Goal: Task Accomplishment & Management: Manage account settings

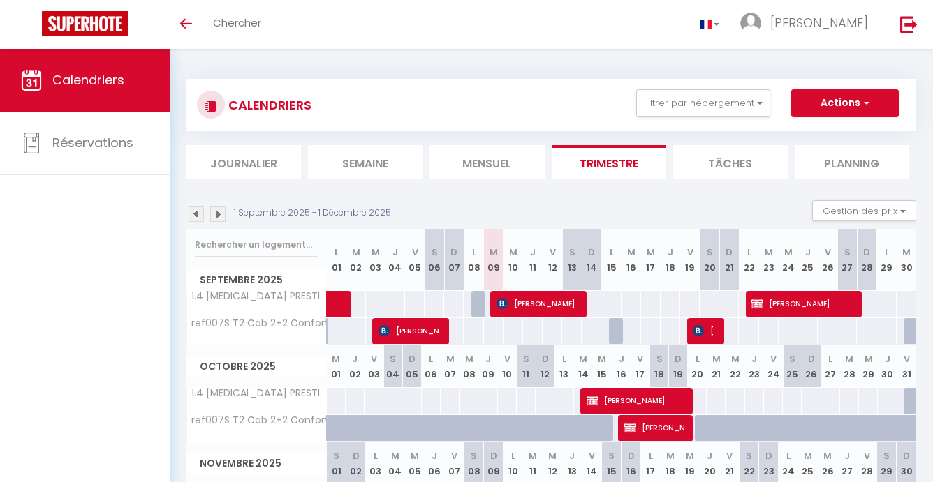
select select
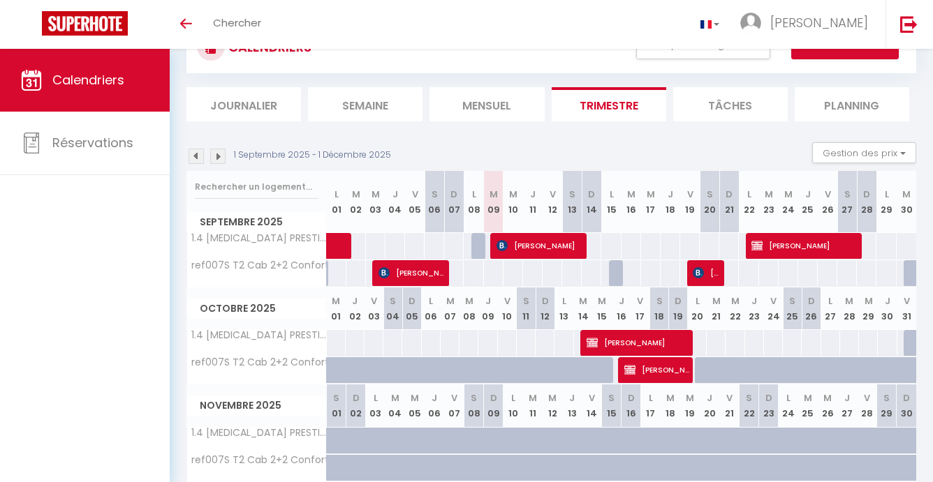
scroll to position [59, 0]
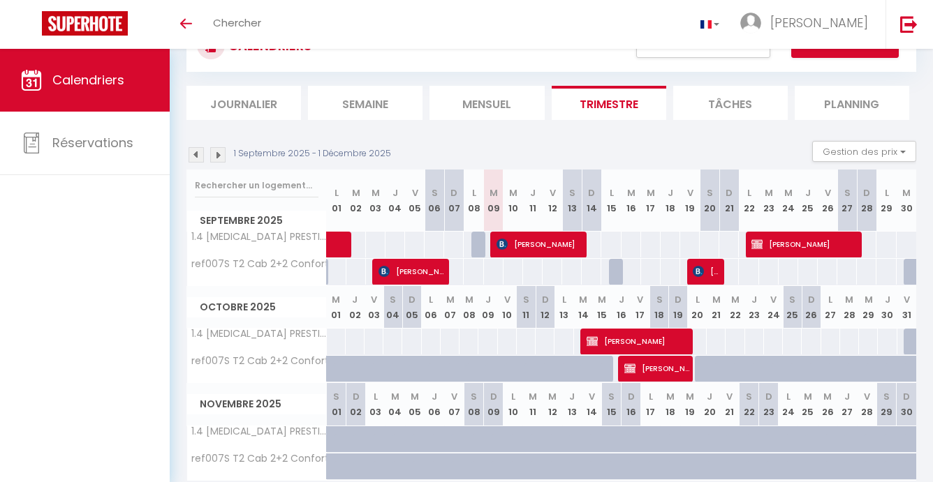
click at [554, 246] on span "[PERSON_NAME]" at bounding box center [538, 244] width 84 height 27
select select "OK"
select select "KO"
select select "0"
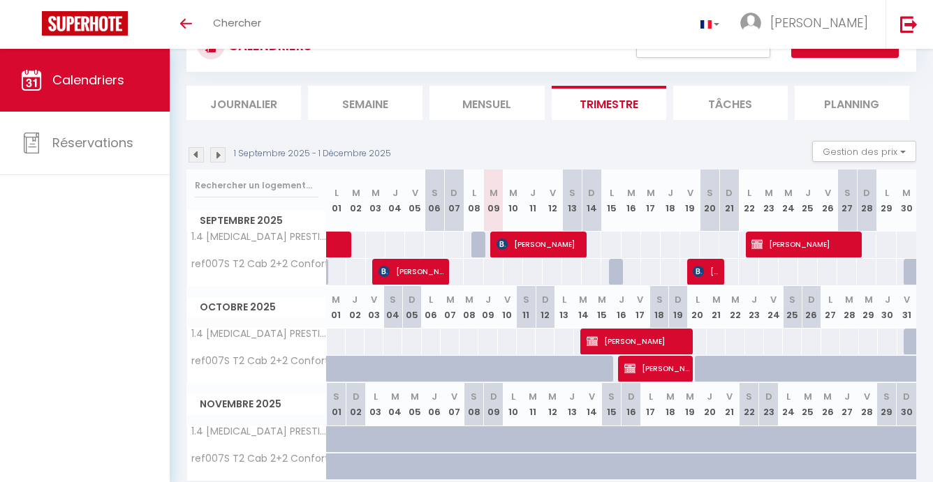
select select "1"
select select
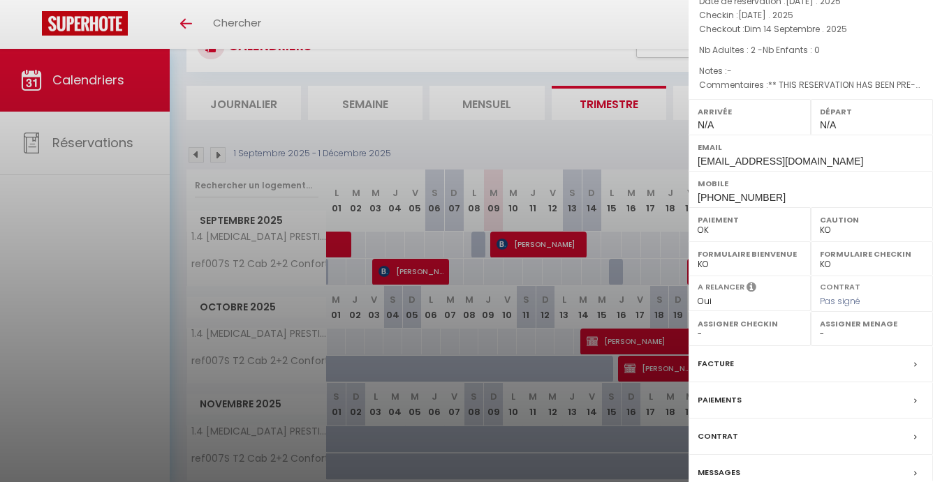
scroll to position [94, 0]
click at [721, 358] on label "Facture" at bounding box center [716, 365] width 36 height 15
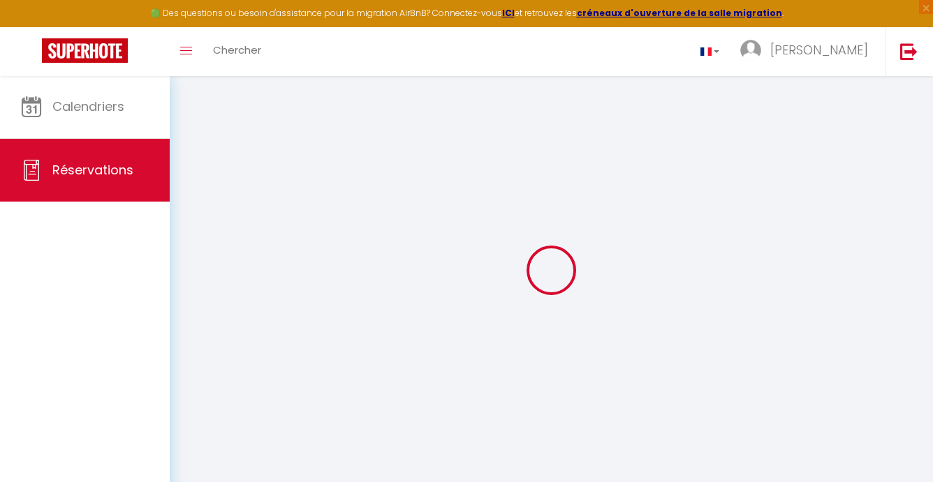
select select "cleaning"
select select
checkbox input "false"
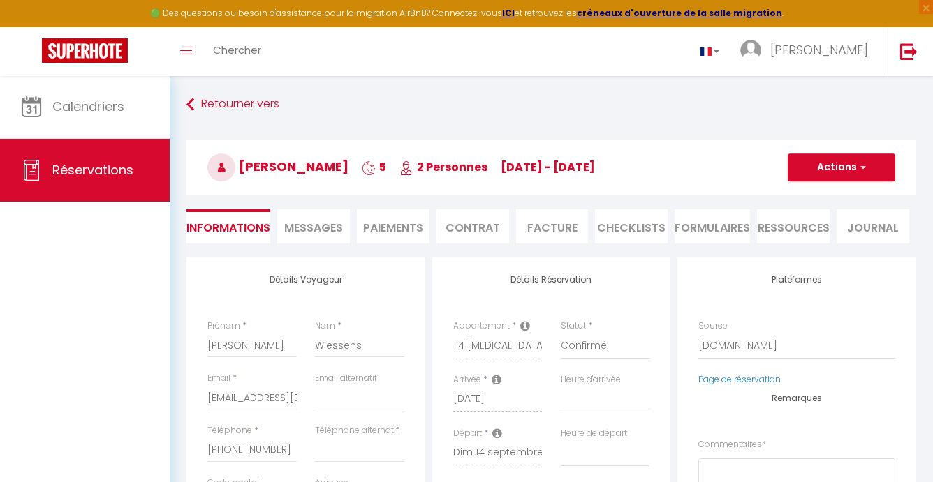
select select
checkbox input "false"
type textarea "** THIS RESERVATION HAS BEEN PRE-PAID ** BOOKING NOTE : Payment charge is EUR 1…"
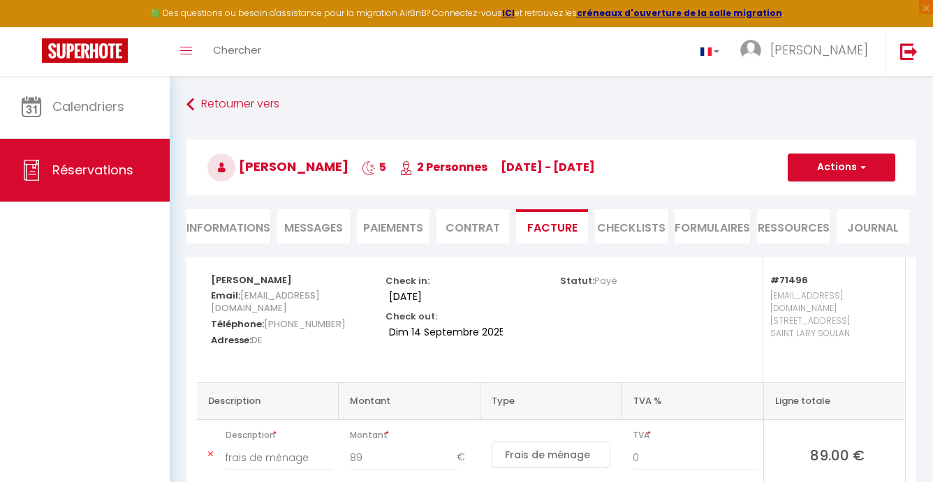
click at [311, 225] on span "Messages" at bounding box center [313, 228] width 59 height 16
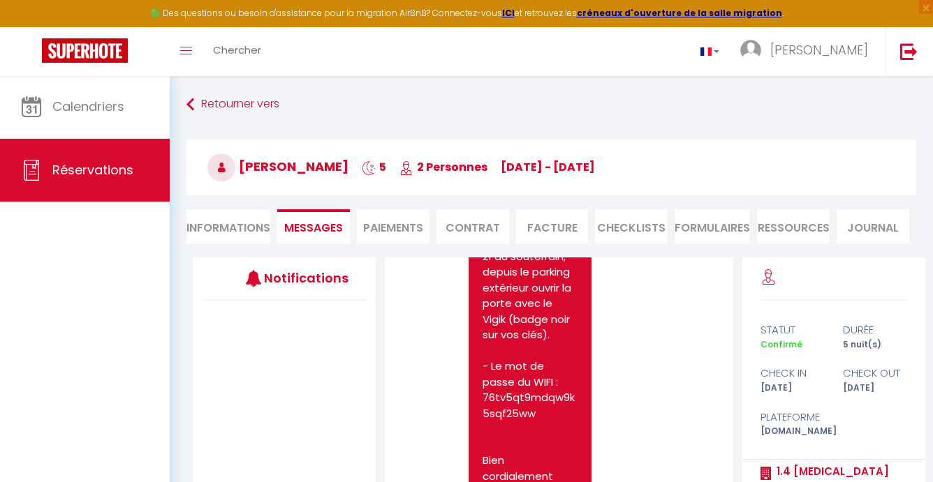
click at [407, 232] on li "Paiements" at bounding box center [393, 226] width 73 height 34
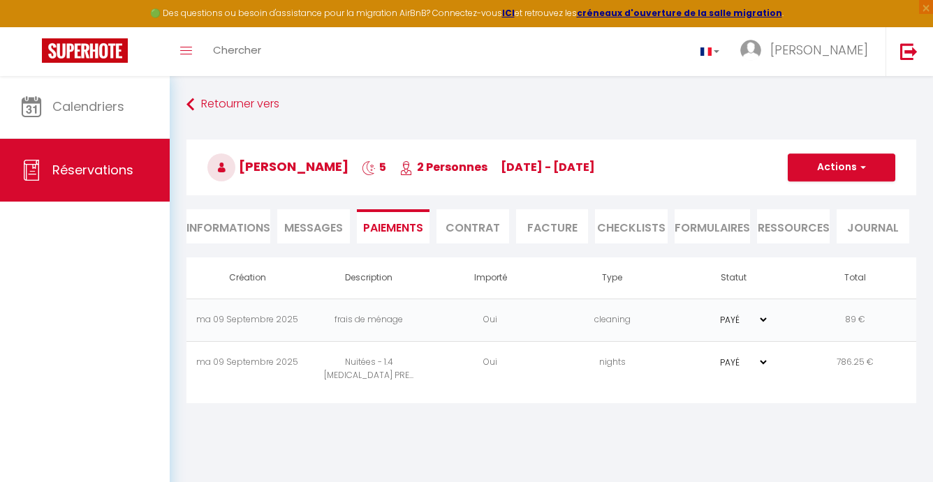
click at [630, 224] on li "CHECKLISTS" at bounding box center [631, 226] width 73 height 34
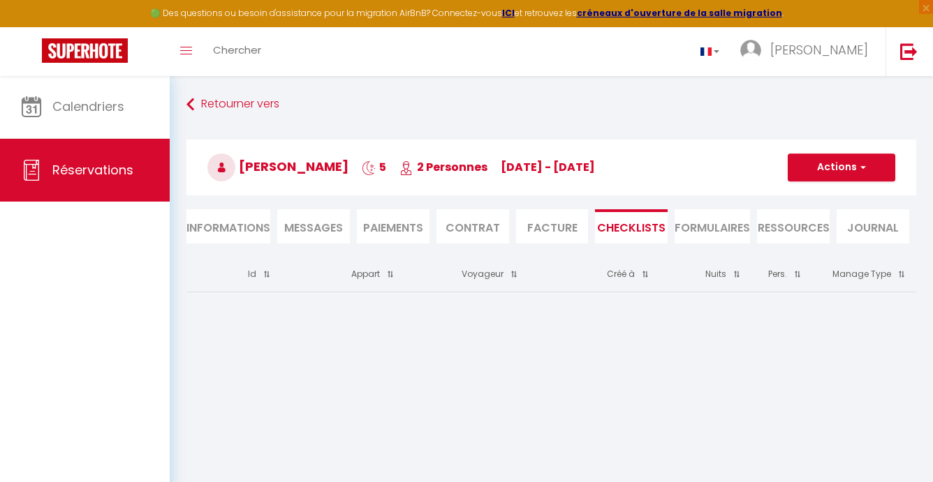
click at [243, 226] on li "Informations" at bounding box center [228, 226] width 84 height 34
select select
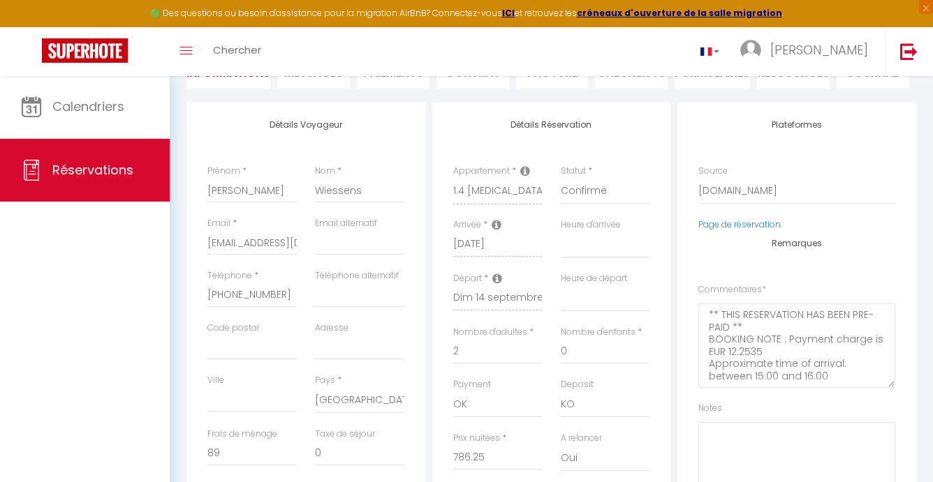
scroll to position [156, 0]
select select
checkbox input "false"
select select
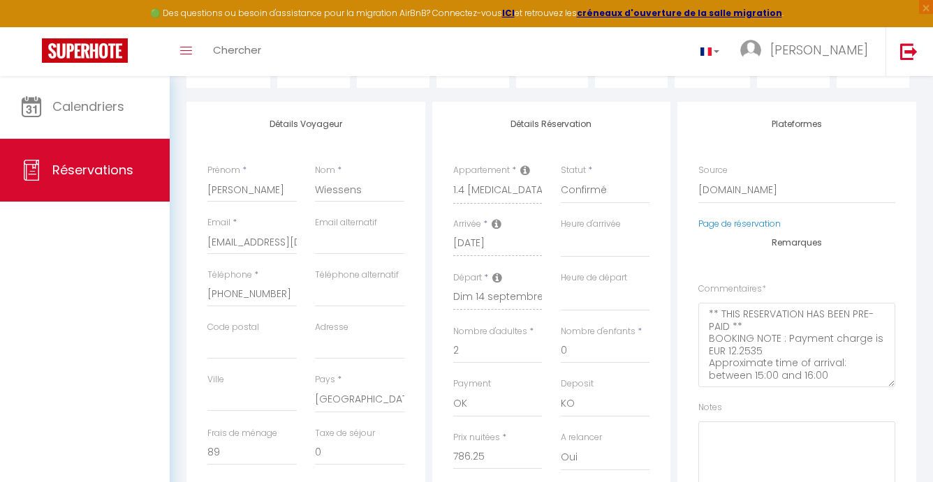
select select
checkbox input "false"
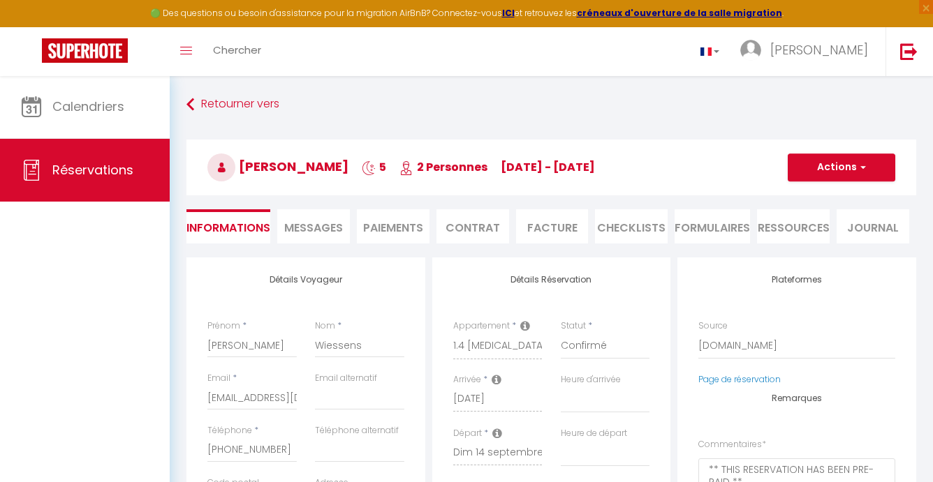
scroll to position [0, 0]
select select
checkbox input "false"
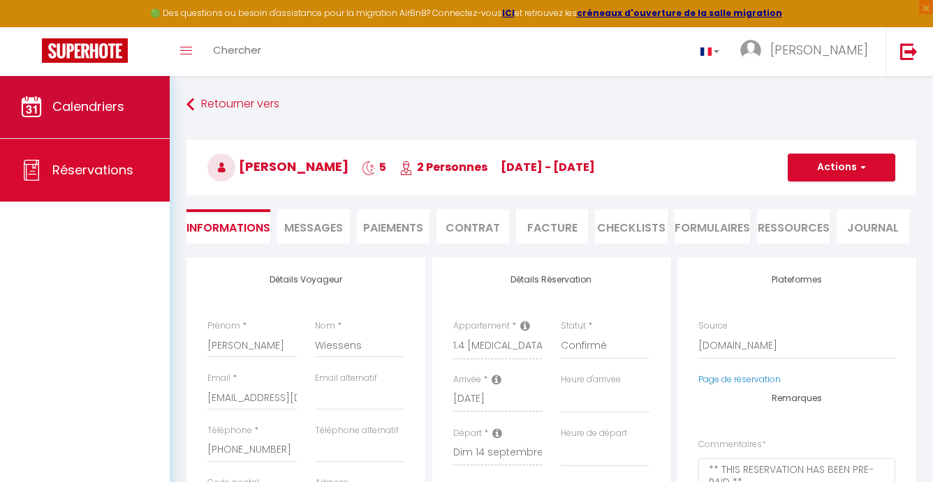
click at [94, 94] on link "Calendriers" at bounding box center [85, 106] width 170 height 63
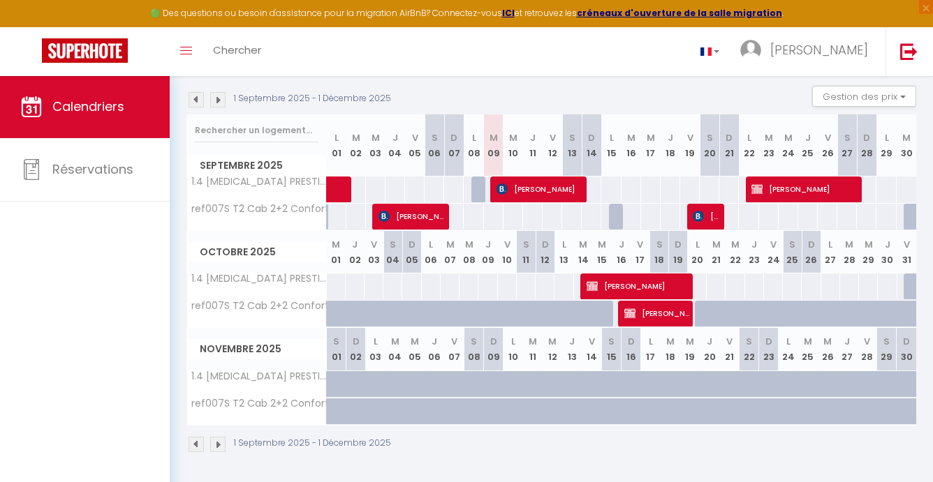
scroll to position [140, 0]
click at [616, 219] on div at bounding box center [619, 218] width 20 height 27
type input "100"
type input "Lun 15 Septembre 2025"
type input "[DATE]"
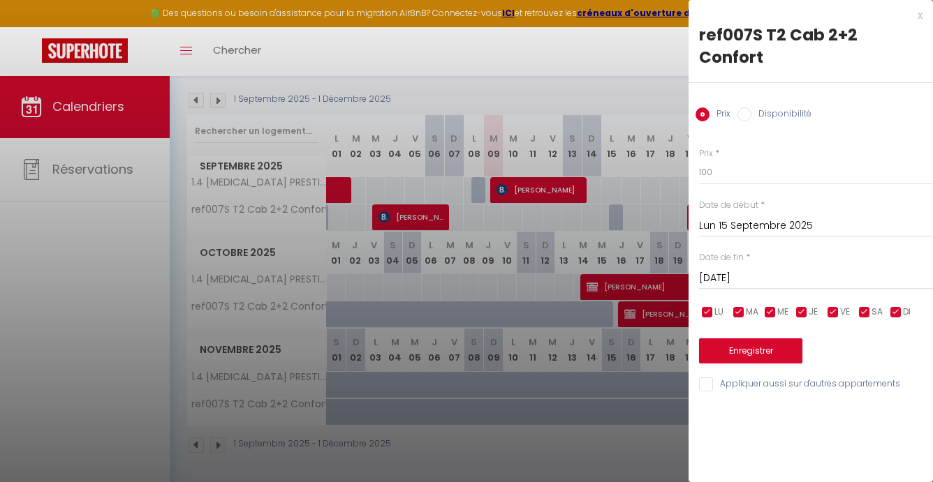
click at [649, 212] on div at bounding box center [466, 241] width 933 height 482
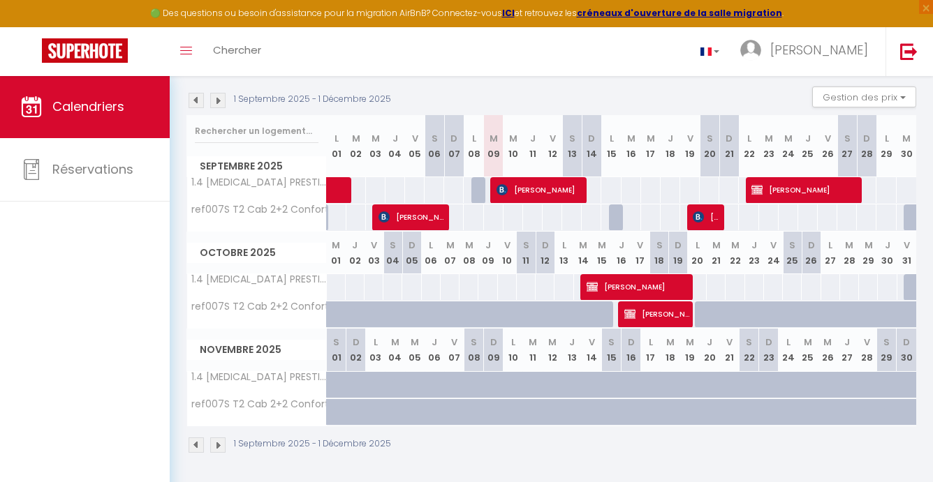
click at [649, 212] on div "100" at bounding box center [650, 218] width 20 height 26
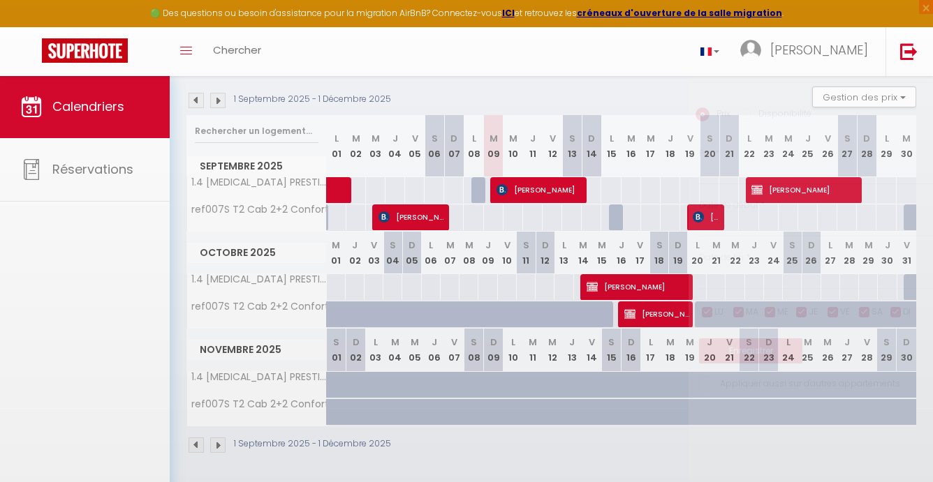
type input "100"
type input "Mer 17 Septembre 2025"
type input "Jeu 18 Septembre 2025"
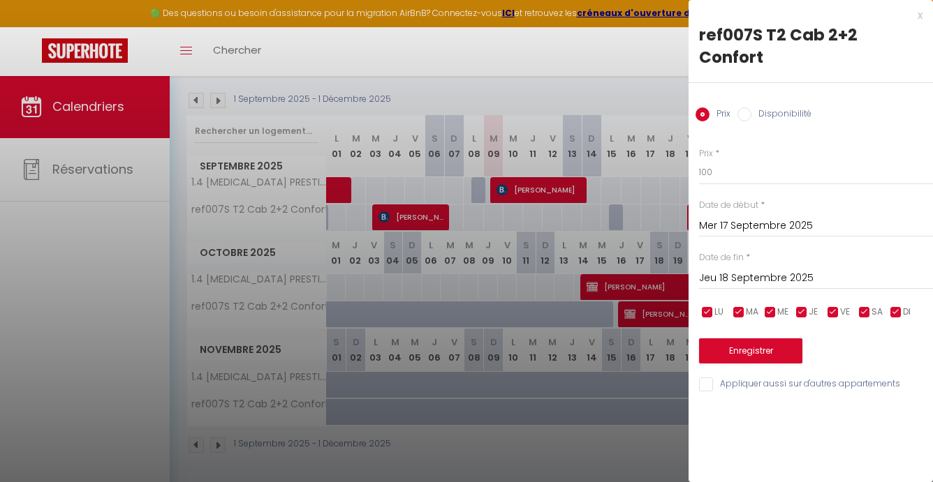
click at [651, 187] on div at bounding box center [466, 241] width 933 height 482
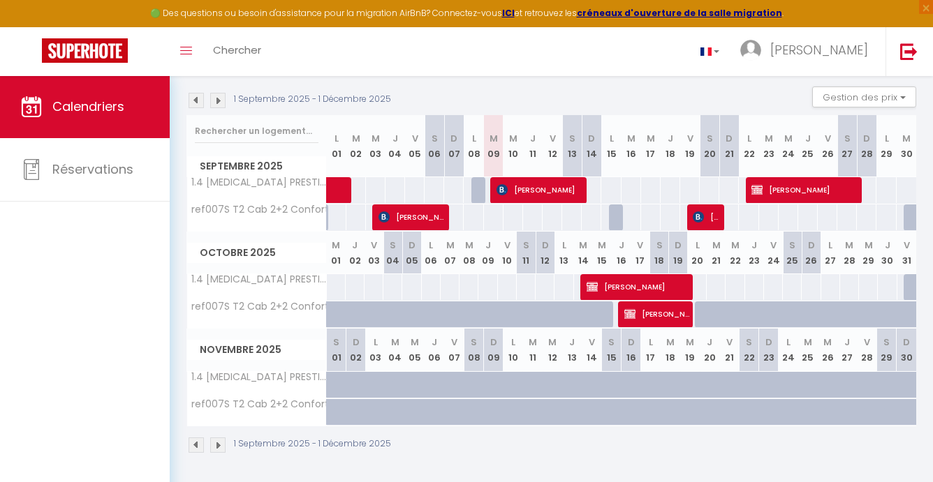
click at [651, 187] on div "185" at bounding box center [650, 190] width 20 height 26
type input "185"
type input "Mer 17 Septembre 2025"
type input "Jeu 18 Septembre 2025"
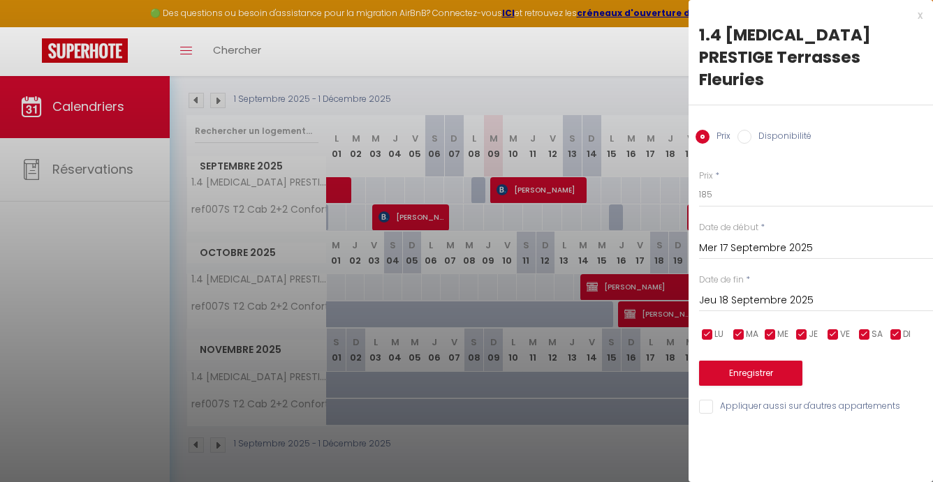
click at [558, 190] on div at bounding box center [466, 241] width 933 height 482
select select
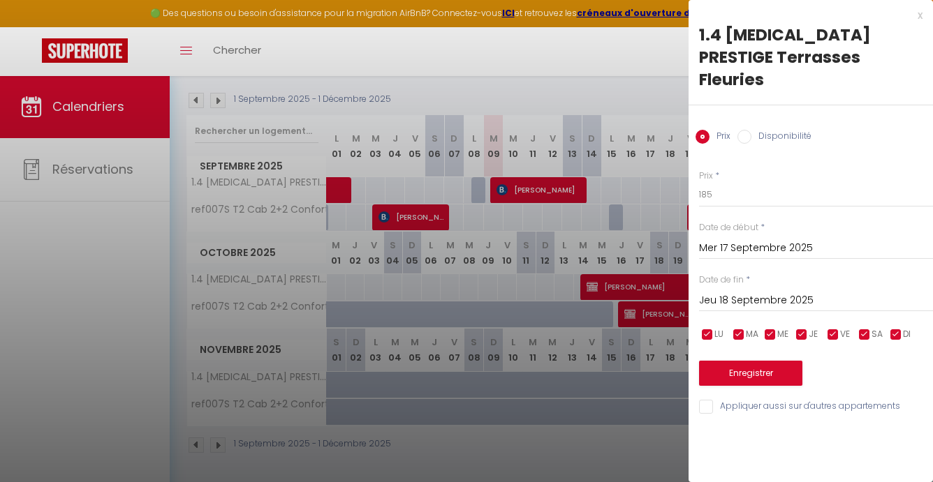
select select
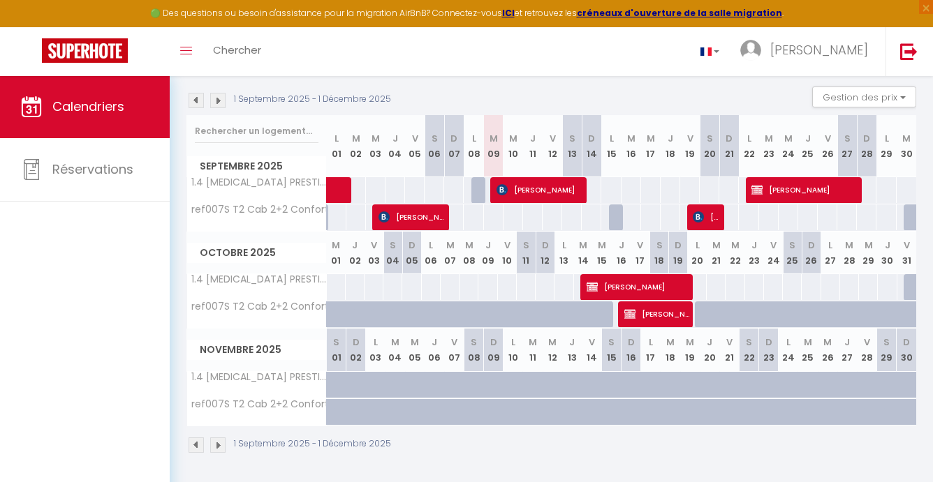
click at [558, 190] on span "[PERSON_NAME]" at bounding box center [538, 190] width 84 height 27
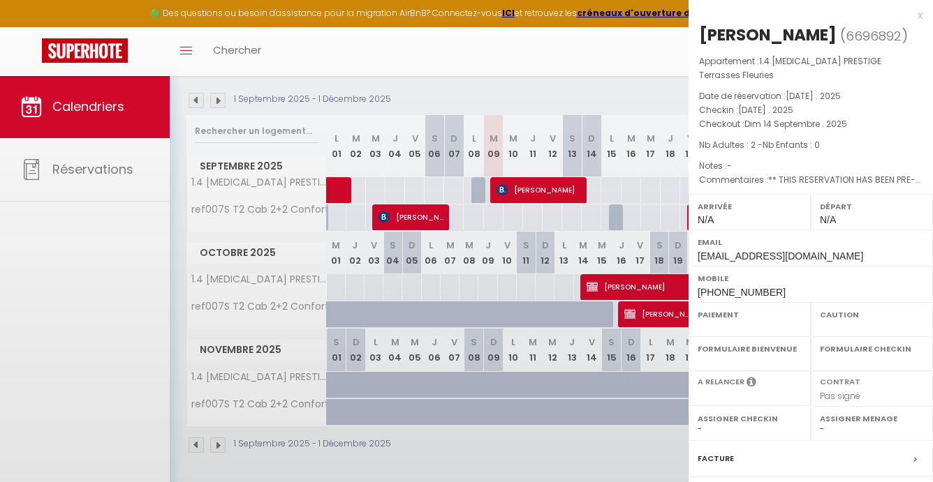
select select "OK"
select select "KO"
select select "0"
select select "1"
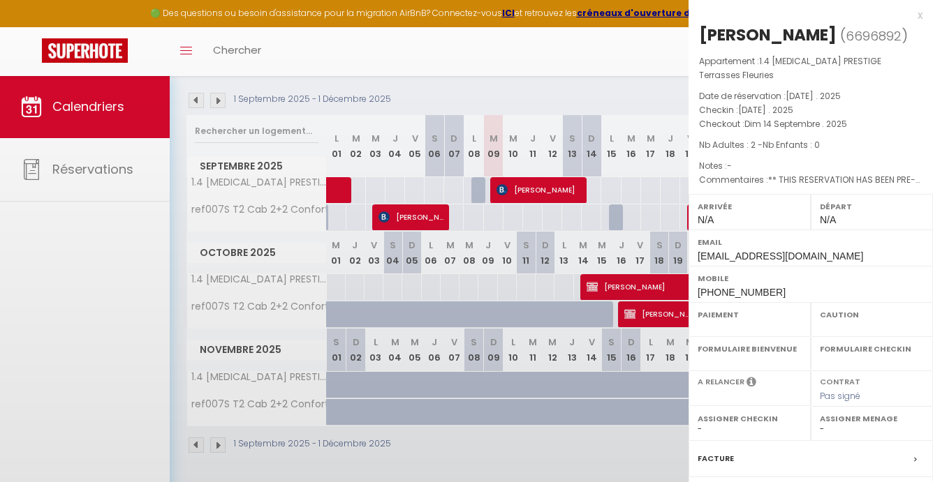
select select
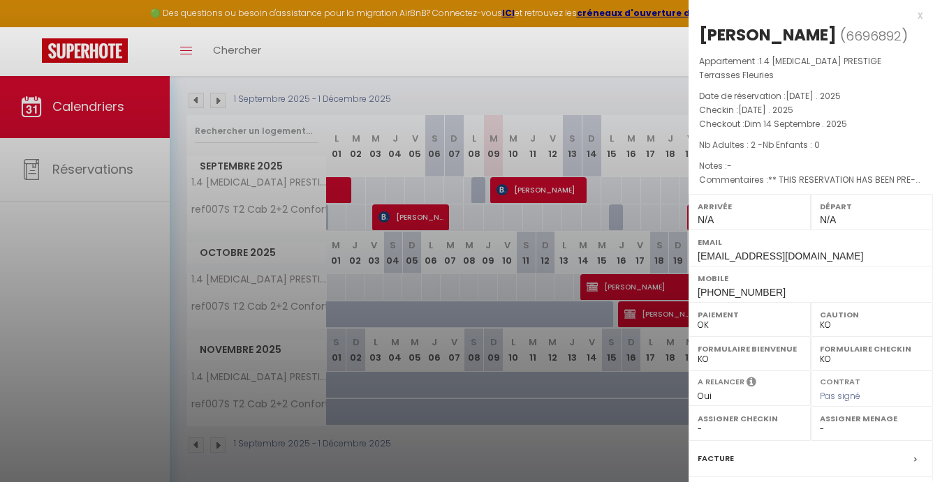
click at [717, 452] on label "Facture" at bounding box center [716, 459] width 36 height 15
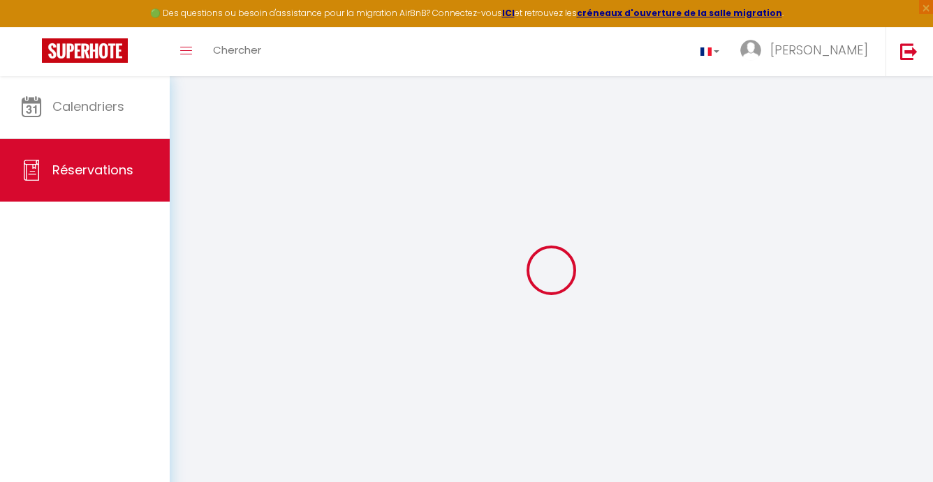
select select
checkbox input "false"
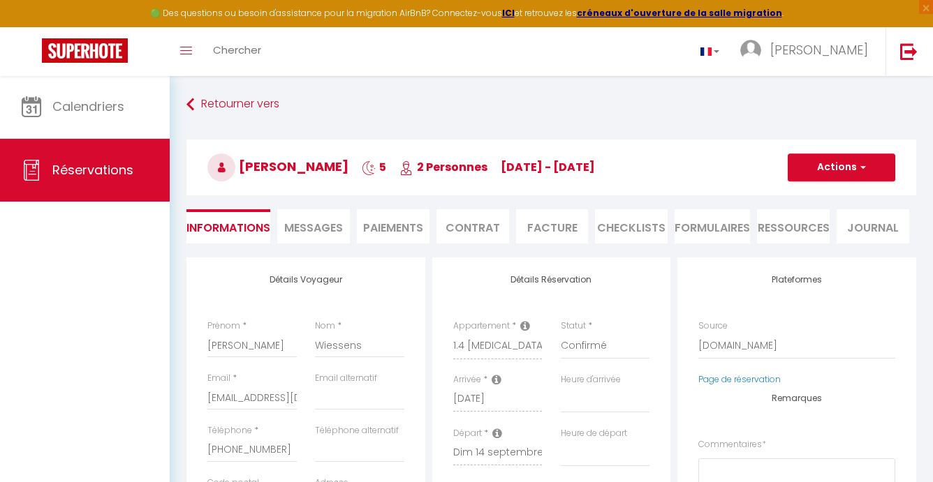
select select
checkbox input "false"
type textarea "** THIS RESERVATION HAS BEEN PRE-PAID ** BOOKING NOTE : Payment charge is EUR 1…"
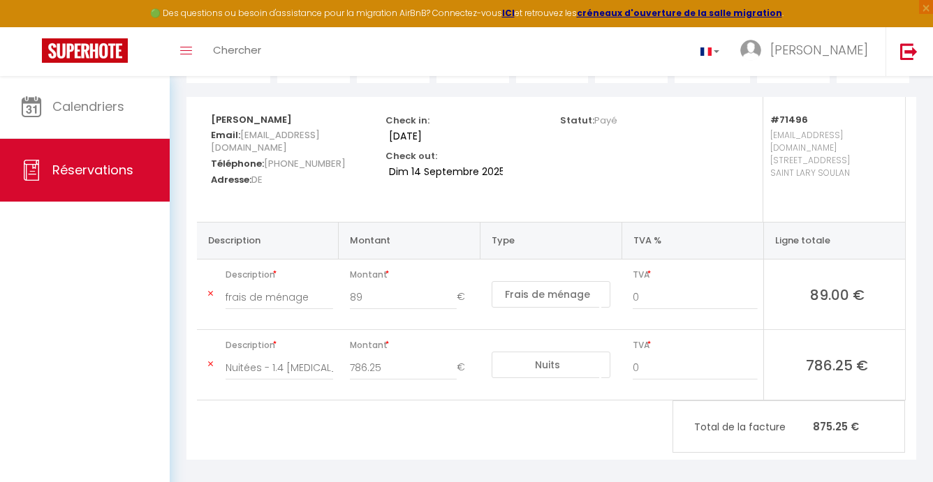
scroll to position [159, 0]
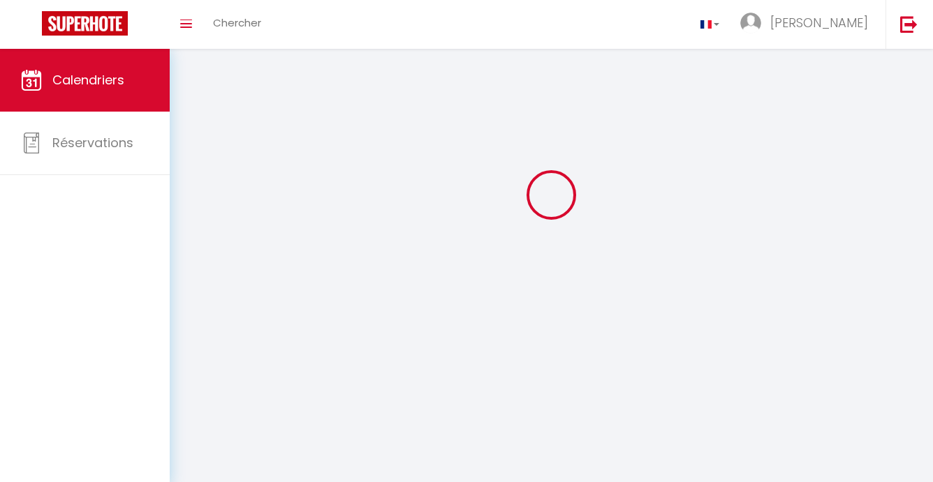
scroll to position [49, 0]
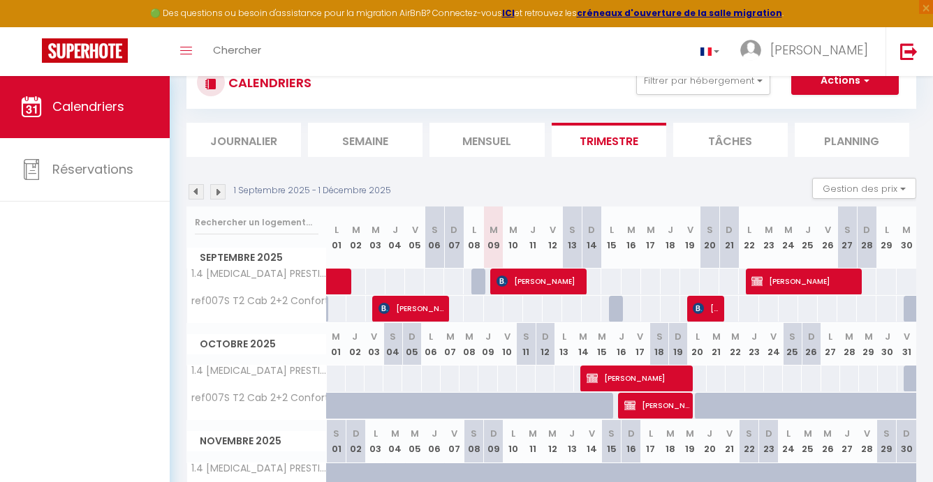
click at [611, 287] on div "185" at bounding box center [610, 282] width 20 height 26
type input "185"
type input "Lun 15 Septembre 2025"
type input "[DATE]"
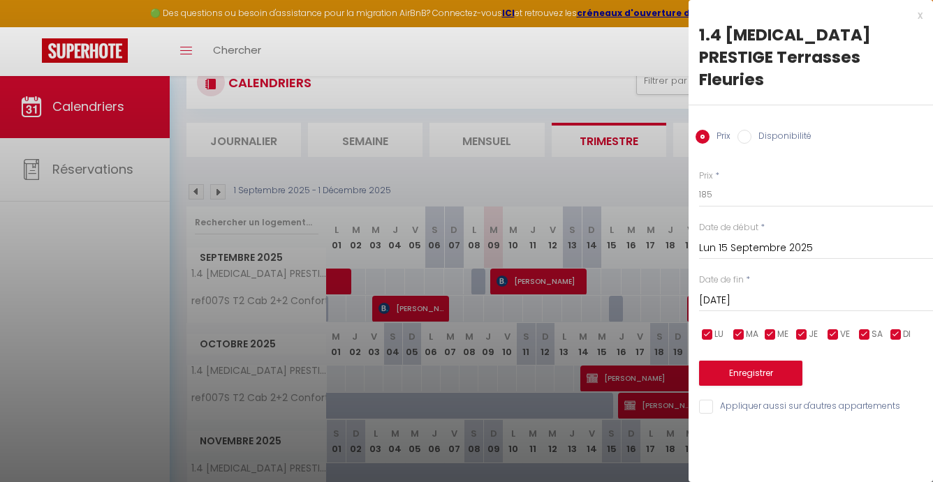
click at [473, 281] on div at bounding box center [466, 241] width 933 height 482
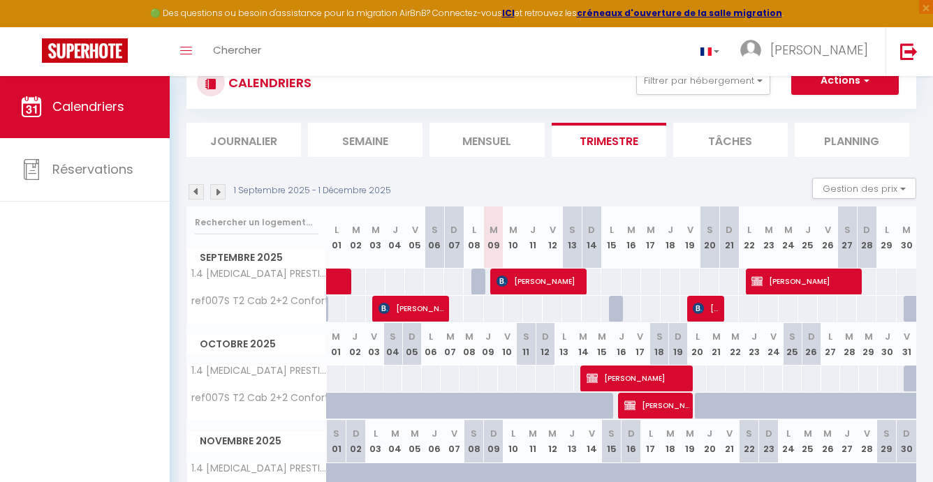
click at [473, 281] on div at bounding box center [481, 282] width 20 height 27
type input "185"
type input "Lun 08 Septembre 2025"
type input "[DATE]"
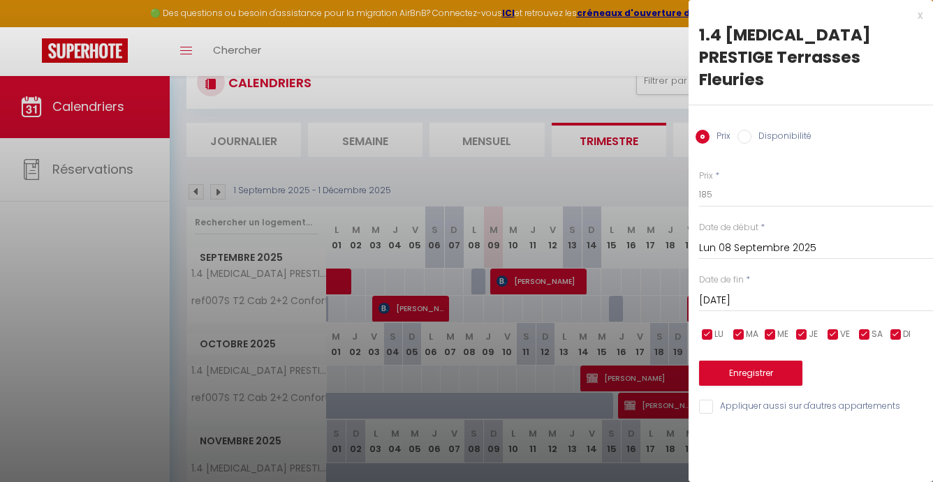
click at [434, 274] on div at bounding box center [466, 241] width 933 height 482
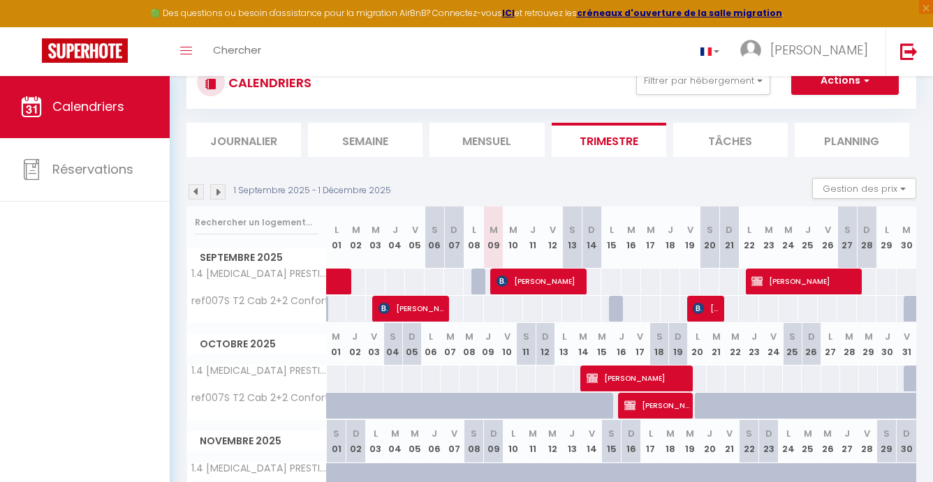
click at [434, 274] on div "185" at bounding box center [434, 282] width 20 height 26
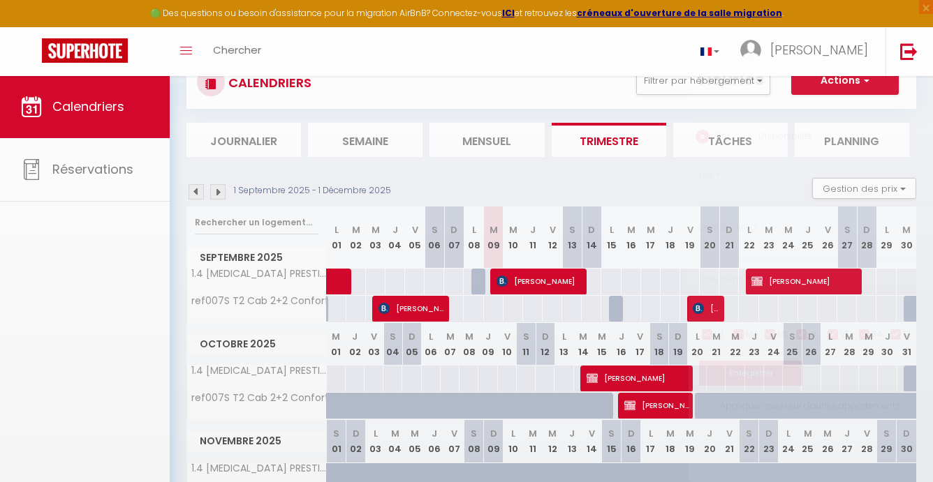
type input "185"
type input "[DATE]"
type input "Dim 07 Septembre 2025"
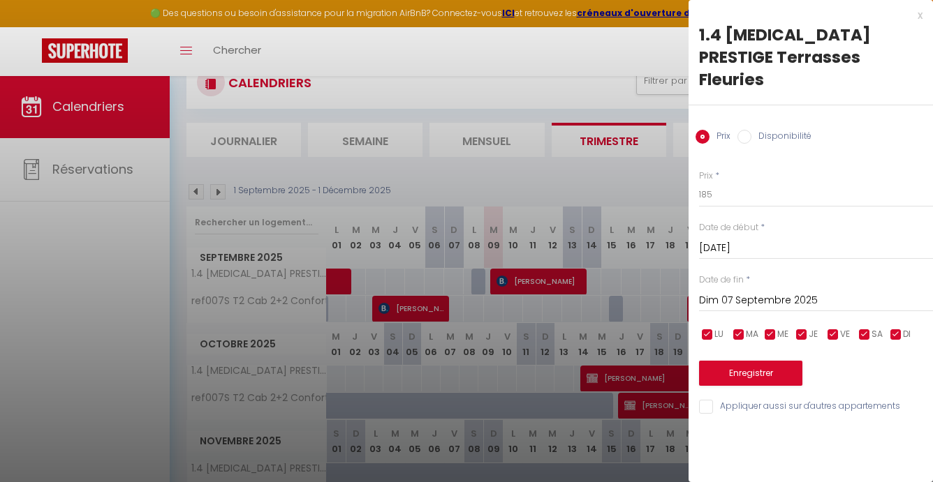
click at [645, 285] on div at bounding box center [466, 241] width 933 height 482
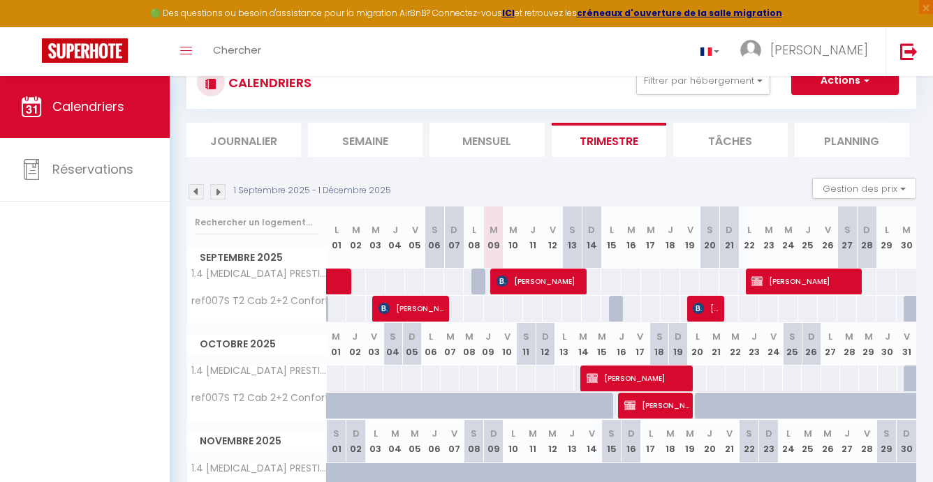
click at [709, 278] on div "185" at bounding box center [709, 282] width 20 height 26
type input "185"
type input "[DATE]"
type input "Dim 21 Septembre 2025"
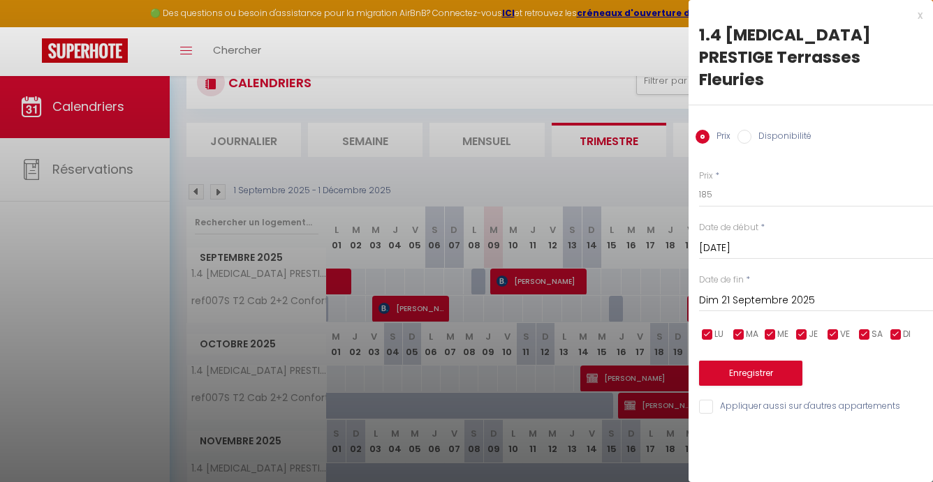
click at [516, 374] on div at bounding box center [466, 241] width 933 height 482
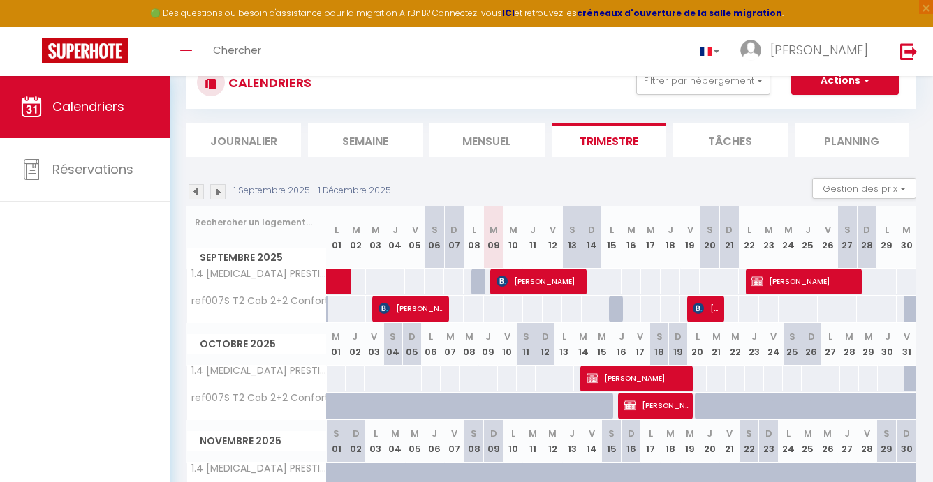
click at [508, 374] on div "199" at bounding box center [507, 379] width 20 height 26
type input "199"
type input "Ven 10 Octobre 2025"
type input "[DATE]"
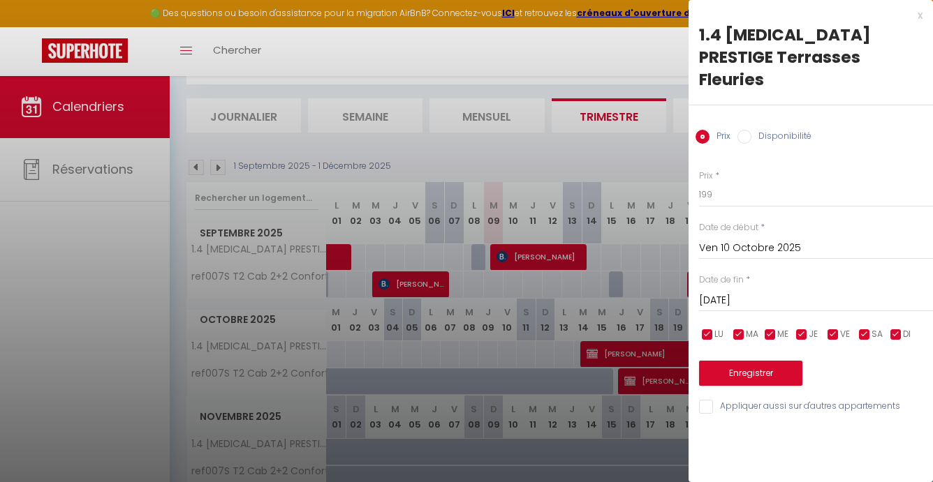
scroll to position [80, 0]
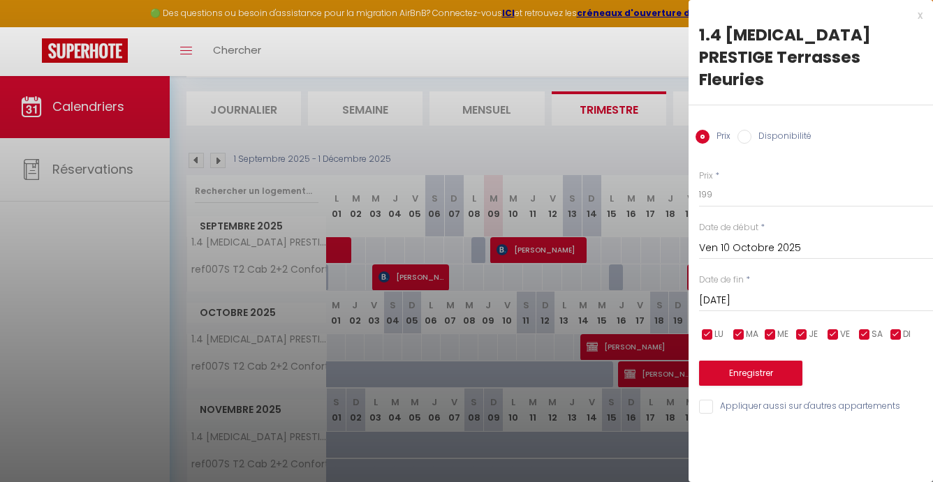
click at [502, 369] on div at bounding box center [466, 241] width 933 height 482
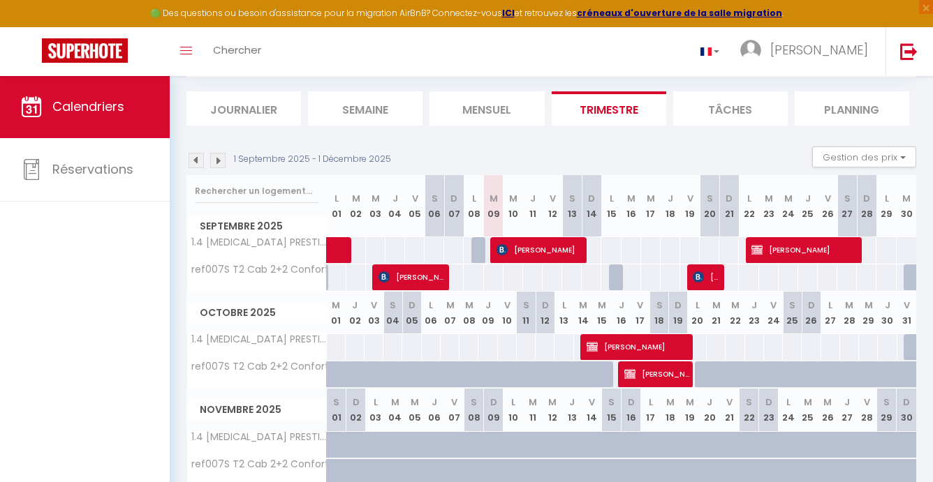
click at [502, 369] on div at bounding box center [507, 375] width 19 height 27
type input "Ven 10 Octobre 2025"
type input "[DATE]"
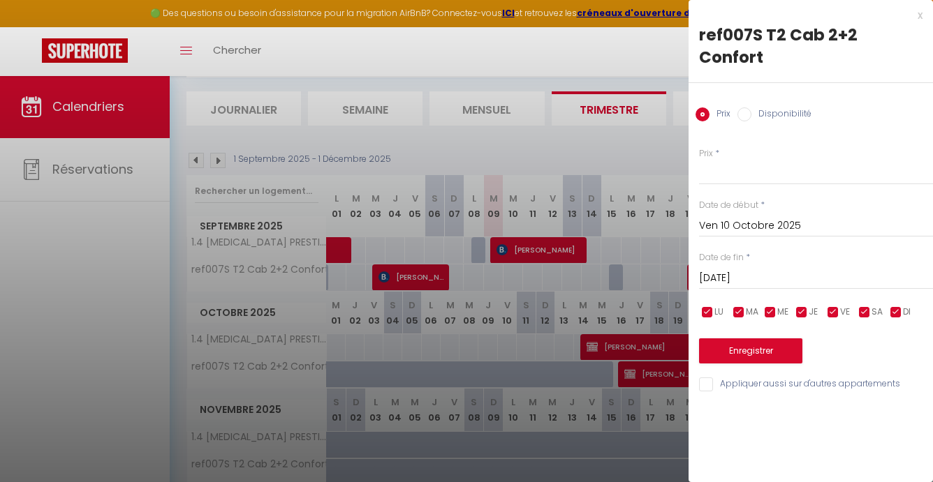
click at [554, 272] on div at bounding box center [466, 241] width 933 height 482
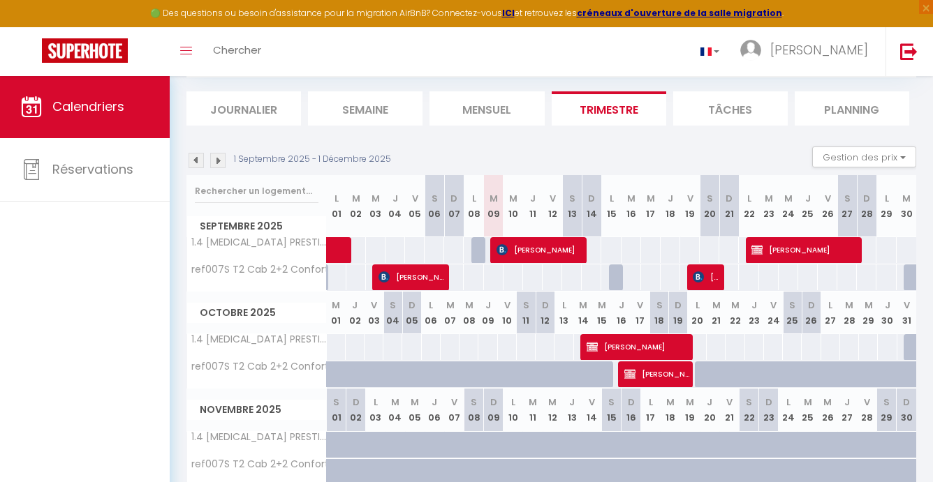
click at [554, 272] on div "100" at bounding box center [552, 278] width 20 height 26
type input "100"
type input "Ven 12 Septembre 2025"
type input "[DATE]"
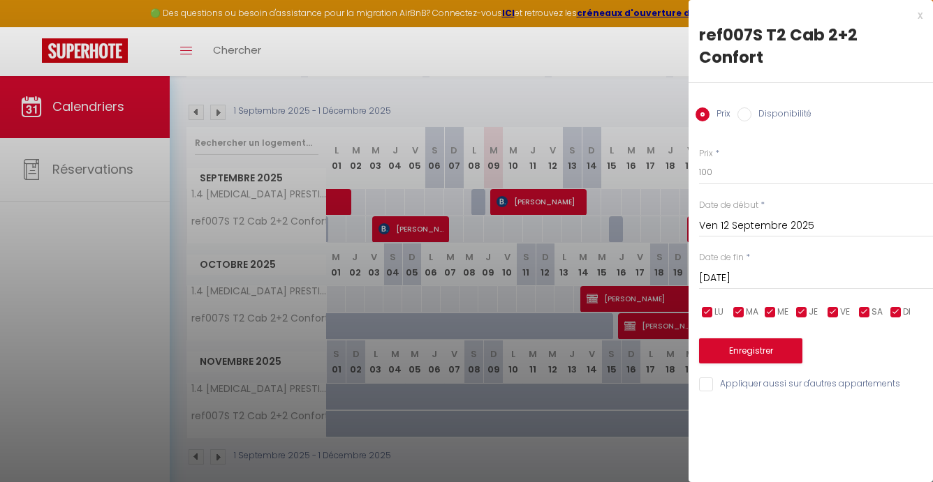
scroll to position [138, 0]
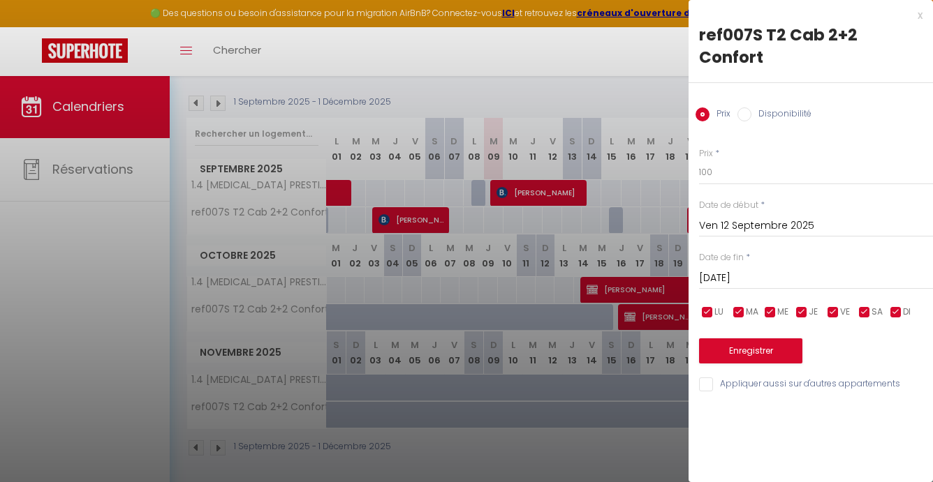
click at [397, 52] on div at bounding box center [466, 241] width 933 height 482
